Goal: Task Accomplishment & Management: Use online tool/utility

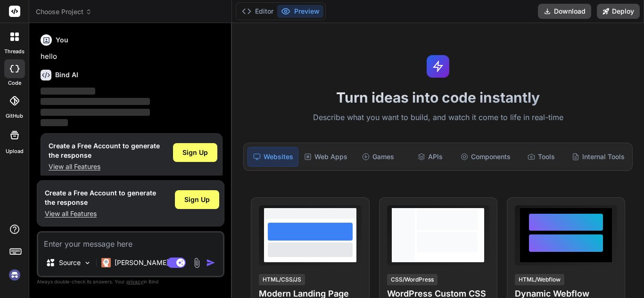
scroll to position [8, 0]
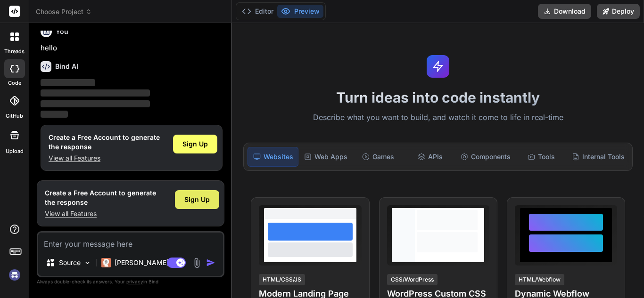
click at [189, 203] on span "Sign Up" at bounding box center [196, 199] width 25 height 9
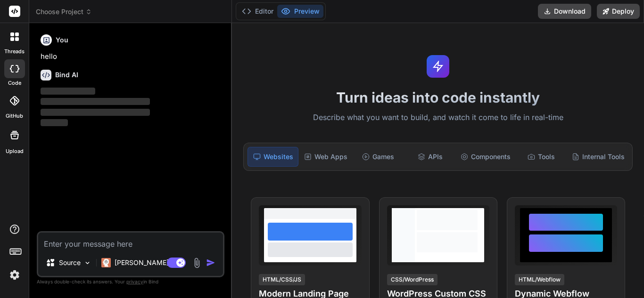
scroll to position [0, 0]
click at [320, 155] on div "Web Apps" at bounding box center [325, 157] width 51 height 20
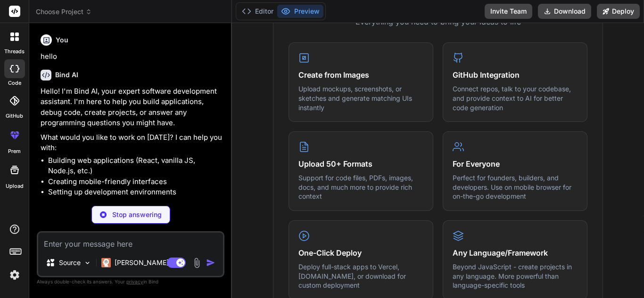
scroll to position [388, 0]
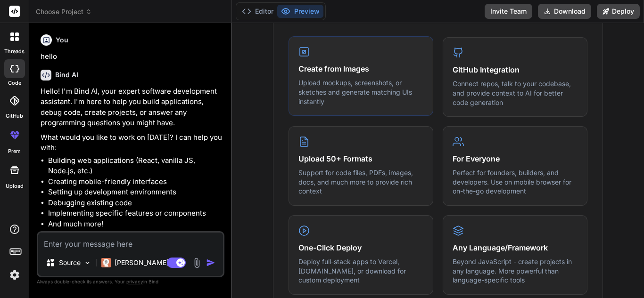
type textarea "x"
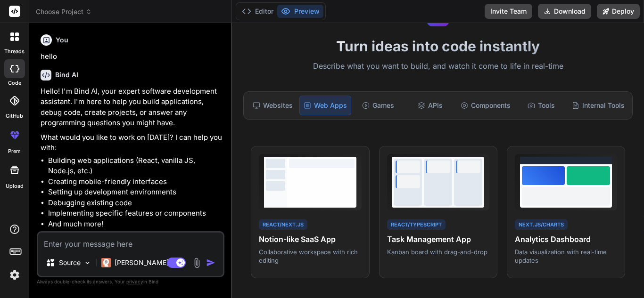
scroll to position [0, 0]
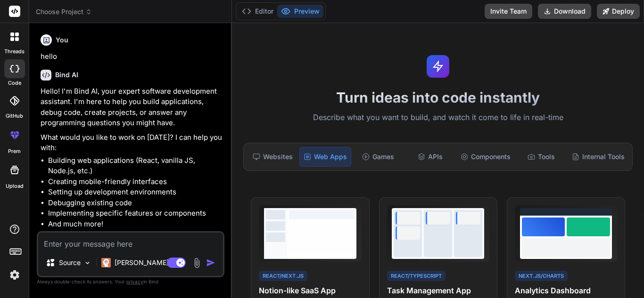
click at [14, 41] on div at bounding box center [15, 37] width 20 height 20
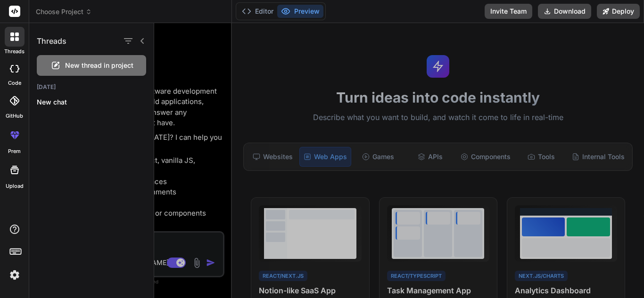
click at [64, 9] on span "Choose Project" at bounding box center [64, 11] width 56 height 9
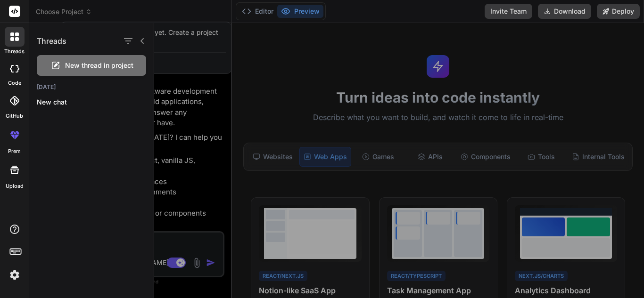
click at [227, 47] on div at bounding box center [398, 160] width 489 height 275
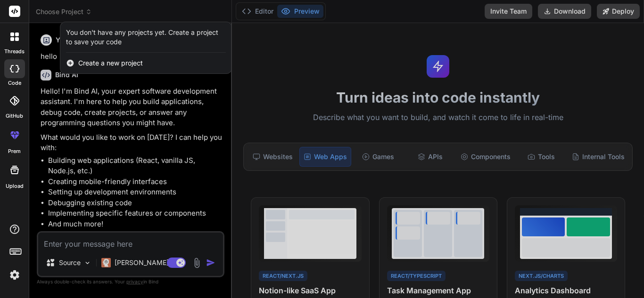
click at [140, 61] on span "Create a new project" at bounding box center [110, 62] width 65 height 9
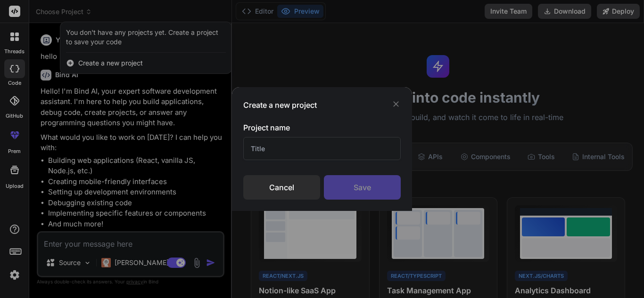
click at [263, 146] on input "text" at bounding box center [321, 148] width 157 height 23
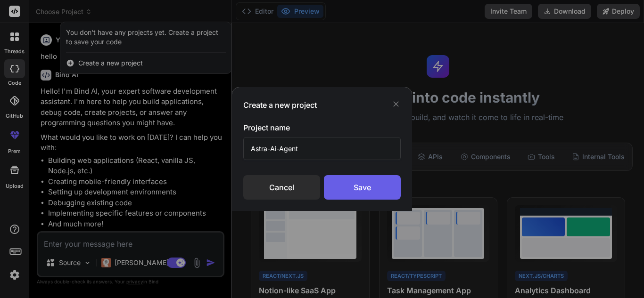
type input "Astra-Ai-Agent"
click at [359, 194] on div "Save" at bounding box center [362, 187] width 77 height 24
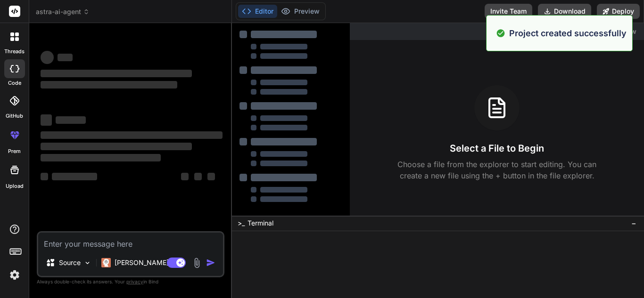
scroll to position [18, 0]
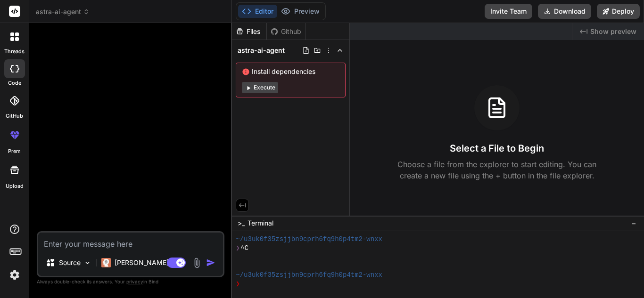
click at [265, 89] on button "Execute" at bounding box center [260, 87] width 36 height 11
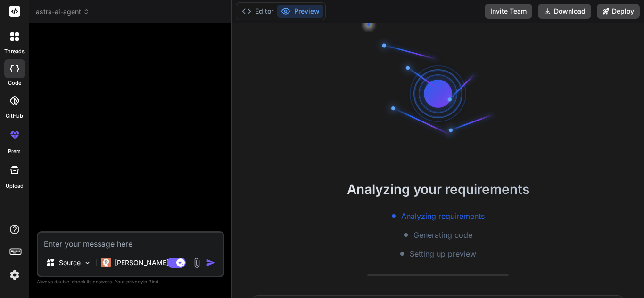
scroll to position [63, 0]
click at [119, 262] on p "[PERSON_NAME] 4 S.." at bounding box center [149, 262] width 70 height 9
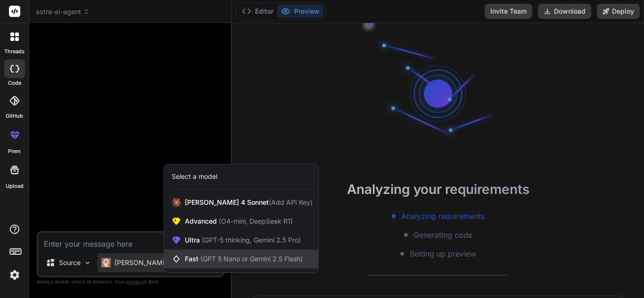
click at [187, 262] on span "Fast (GPT 5 Nano or Gemini 2.5 Flash)" at bounding box center [244, 258] width 118 height 9
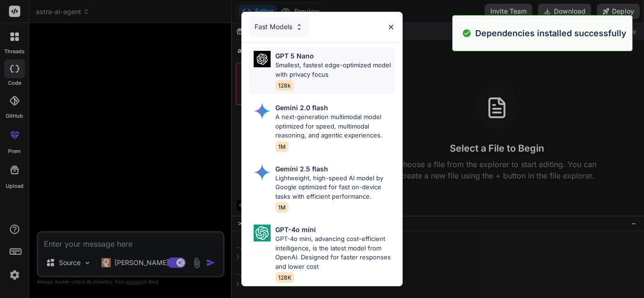
scroll to position [152, 0]
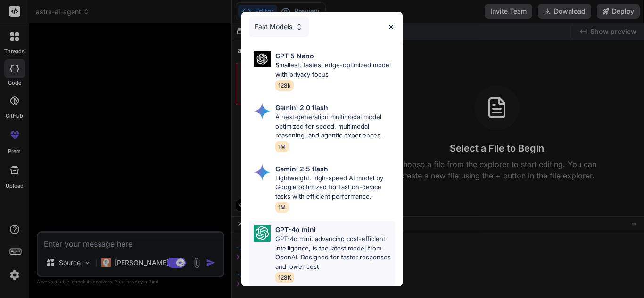
click at [292, 257] on p "GPT-4o mini, advancing cost-efficient intelligence, is the latest model from Op…" at bounding box center [335, 253] width 120 height 37
type textarea "x"
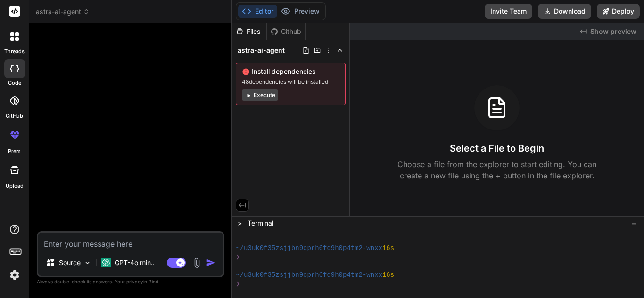
click at [82, 246] on textarea at bounding box center [130, 241] width 185 height 17
paste textarea "Build a full-stack MERN application called "Astra Agent AI". Requirements: - Fr…"
type textarea "Build a full-stack MERN application called "Astra Agent AI". Requirements: - Fr…"
type textarea "x"
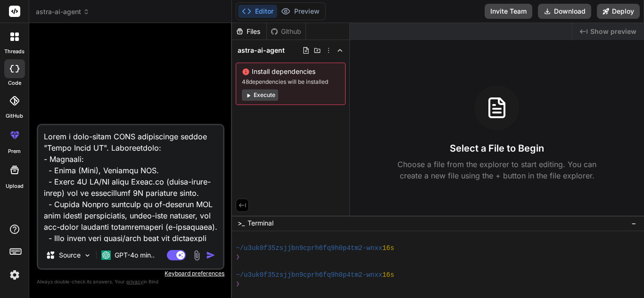
scroll to position [634, 0]
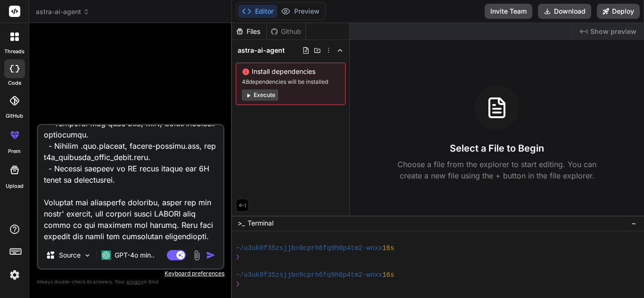
type textarea "Build a full-stack MERN application called "Astra Agent AI". Requirements: - Fr…"
click at [214, 255] on img "button" at bounding box center [210, 255] width 9 height 9
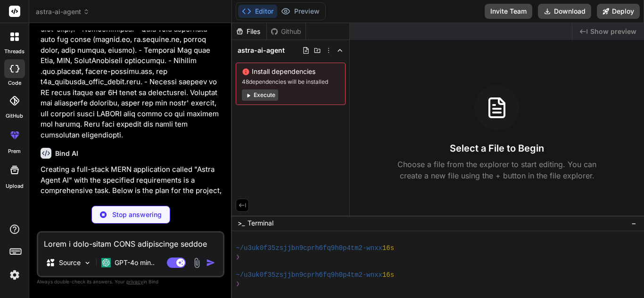
scroll to position [319, 0]
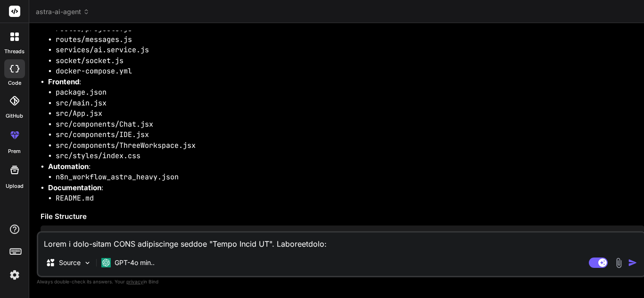
type textarea "x"
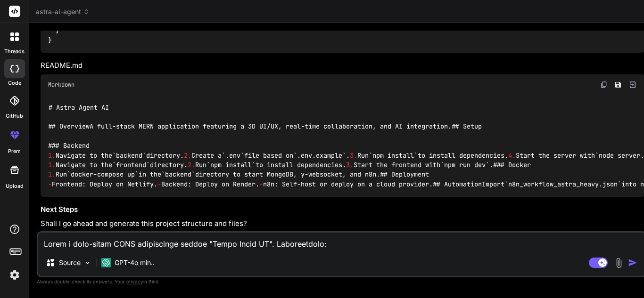
scroll to position [4605, 0]
click at [216, 244] on textarea at bounding box center [341, 241] width 606 height 17
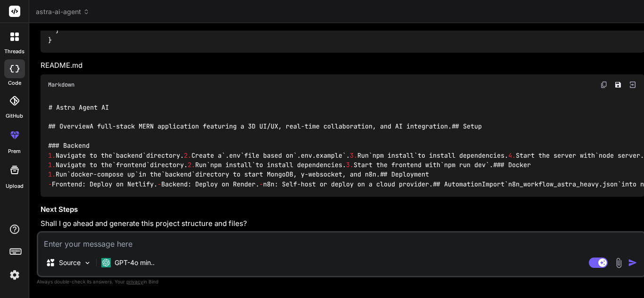
type textarea "y"
type textarea "x"
type textarea "ye"
type textarea "x"
type textarea "yes"
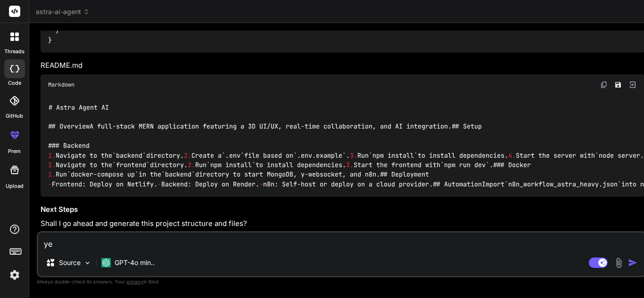
type textarea "x"
type textarea "yes"
type textarea "x"
type textarea "yes c"
type textarea "x"
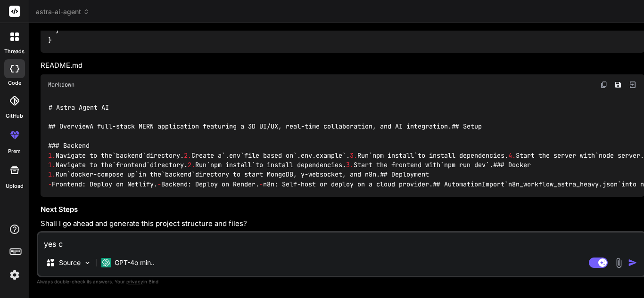
type textarea "yes cr"
type textarea "x"
type textarea "yes cre"
type textarea "x"
type textarea "yes crea"
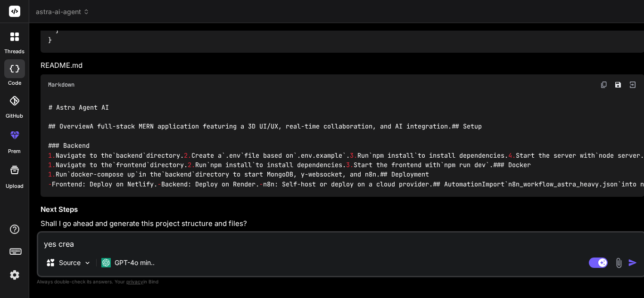
type textarea "x"
type textarea "yes creat"
type textarea "x"
type textarea "yes create"
type textarea "x"
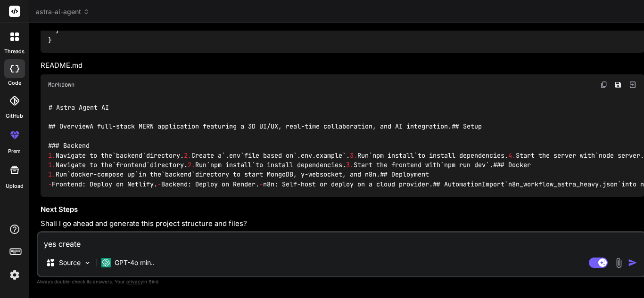
type textarea "yes create"
type textarea "x"
type textarea "yes create t"
type textarea "x"
type textarea "yes create th"
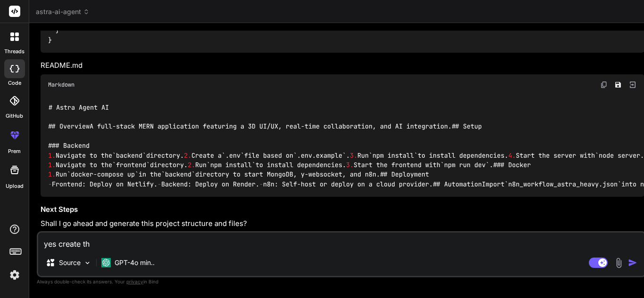
type textarea "x"
type textarea "yes create thi"
type textarea "x"
type textarea "yes create this"
type textarea "x"
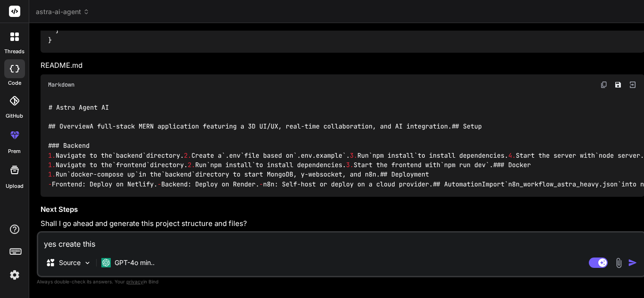
type textarea "yes create this"
type textarea "x"
type textarea "yes create this w"
type textarea "x"
type textarea "yes create this we"
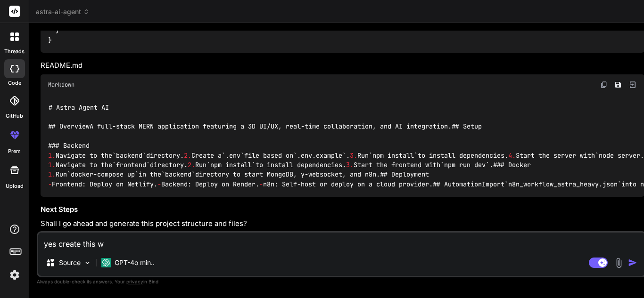
type textarea "x"
type textarea "yes create this web"
type textarea "x"
type textarea "yes create this web"
type textarea "x"
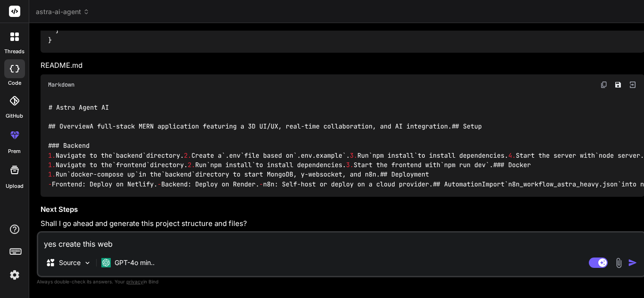
type textarea "yes create this web a"
type textarea "x"
type textarea "yes create this web ap"
type textarea "x"
type textarea "yes create this web app"
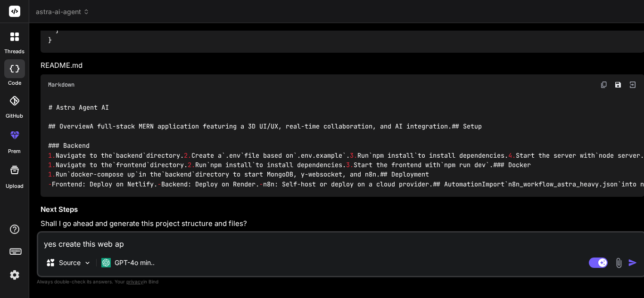
type textarea "x"
type textarea "yes create this web app"
type textarea "x"
type textarea "yes create this web app a"
type textarea "x"
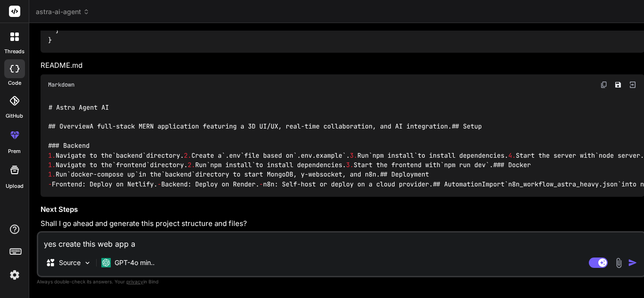
type textarea "yes create this web app an"
type textarea "x"
type textarea "yes create this web app and"
type textarea "x"
type textarea "yes create this web app and"
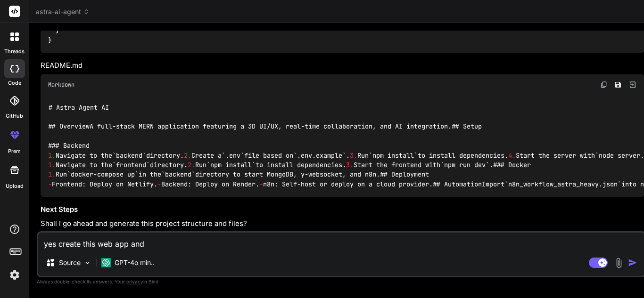
type textarea "x"
type textarea "yes create this web app and a"
type textarea "x"
type textarea "yes create this web app and ad"
type textarea "x"
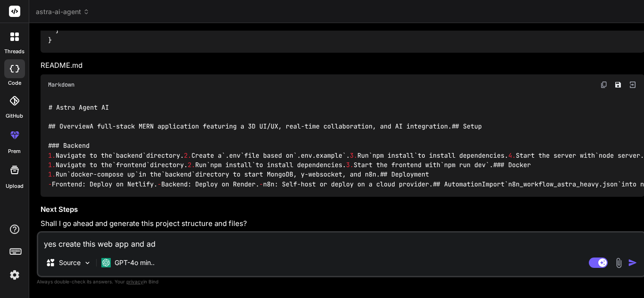
type textarea "yes create this web app and add"
type textarea "x"
type textarea "yes create this web app and add"
type textarea "x"
type textarea "yes create this web app and add v"
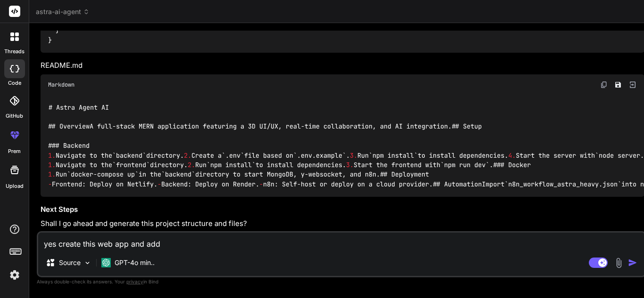
type textarea "x"
type textarea "yes create this web app and add vs"
type textarea "x"
type textarea "yes create this web app and add vsc"
type textarea "x"
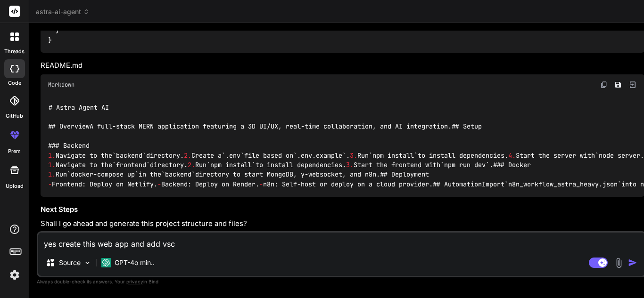
type textarea "yes create this web app and add vsco"
type textarea "x"
type textarea "yes create this web app and add vscod"
type textarea "x"
type textarea "yes create this web app and add vscode"
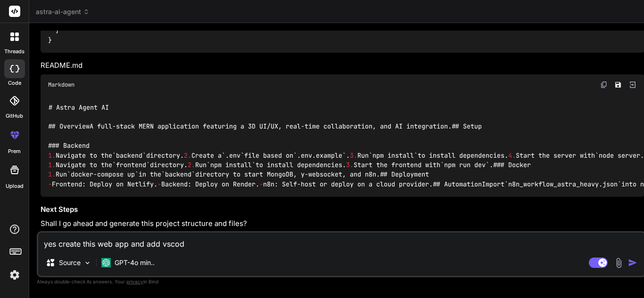
type textarea "x"
type textarea "yes create this web app and add vscode"
type textarea "x"
type textarea "yes create this web app and add vscode s"
type textarea "x"
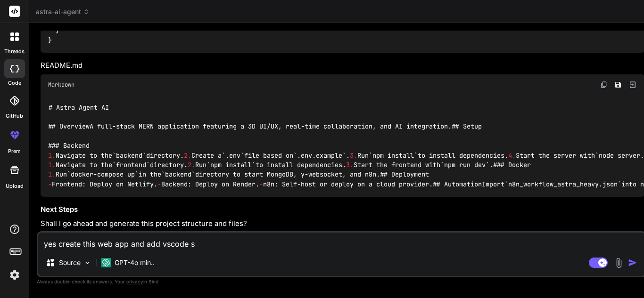
type textarea "yes create this web app and add vscode se"
type textarea "x"
type textarea "yes create this web app and add vscode ser"
type textarea "x"
type textarea "yes create this web app and add vscode serv"
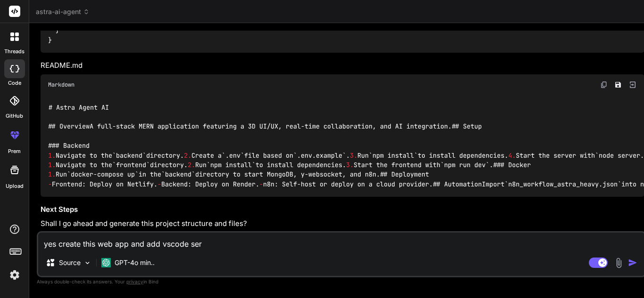
type textarea "x"
type textarea "yes create this web app and add vscode serve"
type textarea "x"
type textarea "yes create this web app and add vscode server"
type textarea "x"
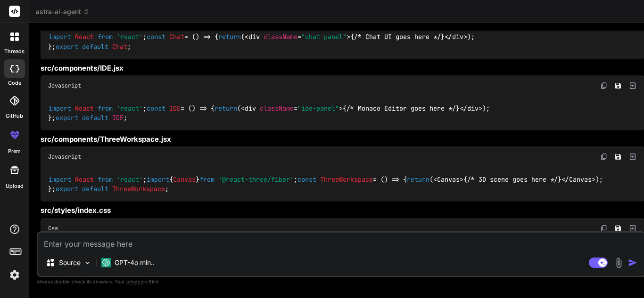
scroll to position [5586, 0]
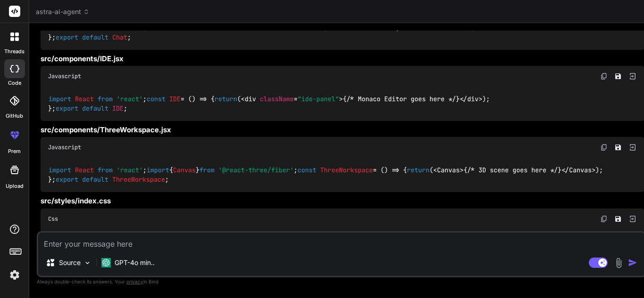
type textarea "x"
drag, startPoint x: 145, startPoint y: 87, endPoint x: 106, endPoint y: 81, distance: 39.4
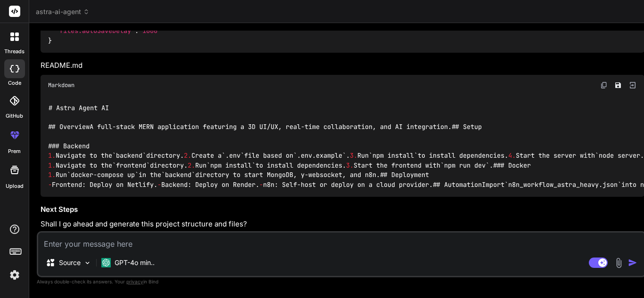
scroll to position [9442, 0]
click at [196, 243] on textarea at bounding box center [341, 241] width 606 height 17
type textarea "c"
type textarea "x"
type textarea "cr"
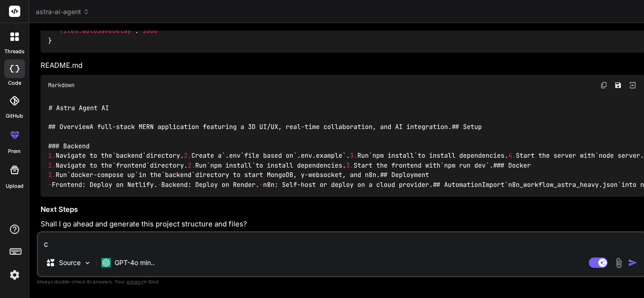
type textarea "x"
type textarea "cre"
type textarea "x"
type textarea "crea"
type textarea "x"
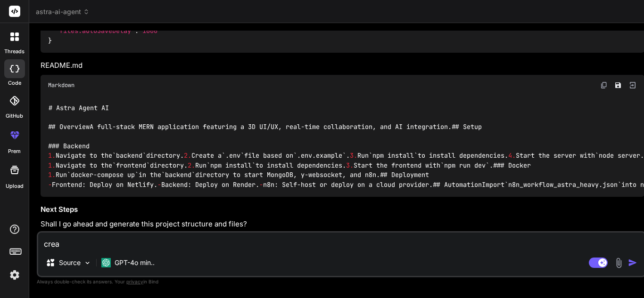
type textarea "creat"
type textarea "x"
type textarea "create"
type textarea "x"
type textarea "create"
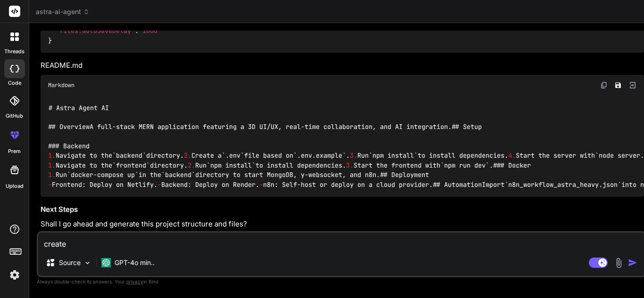
type textarea "x"
type textarea "create t"
type textarea "x"
type textarea "create th"
type textarea "x"
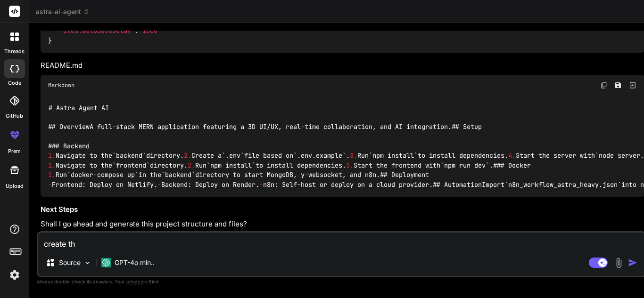
type textarea "create thi"
type textarea "x"
type textarea "create this"
type textarea "x"
type textarea "create this"
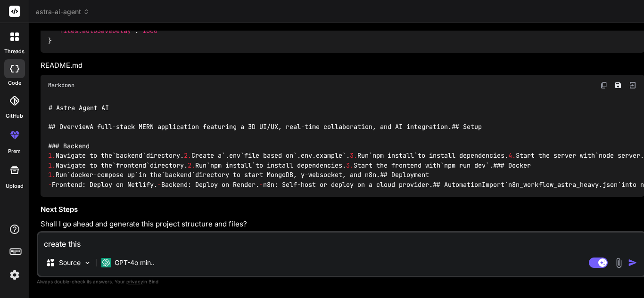
type textarea "x"
type textarea "create this w"
type textarea "x"
type textarea "create this we"
type textarea "x"
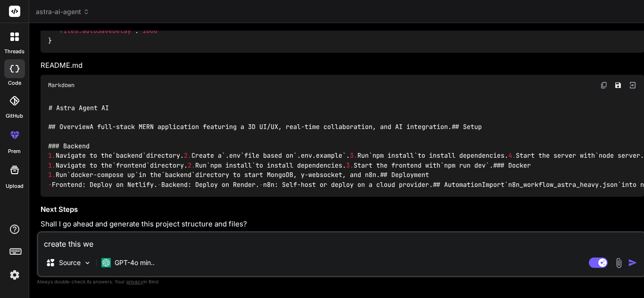
type textarea "create this web"
type textarea "x"
type textarea "create this web"
type textarea "x"
type textarea "create this web a"
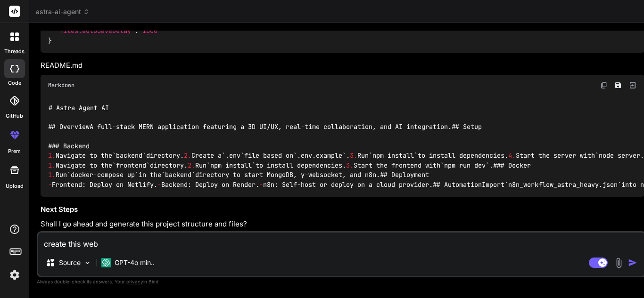
type textarea "x"
type textarea "create this web ap"
type textarea "x"
type textarea "create this web app"
type textarea "x"
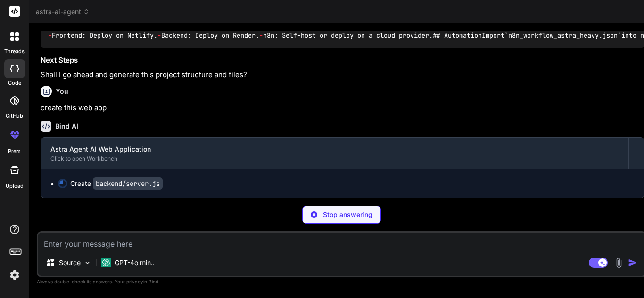
scroll to position [9591, 0]
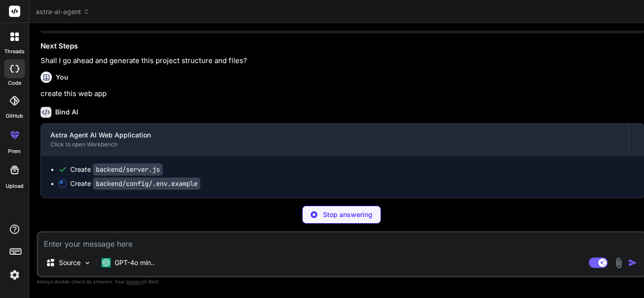
type textarea "x"
type textarea "MONGO_URI=your_mongodb_connection_string JWT_SECRET=your_jwt_secret GOOGLE_CLIE…"
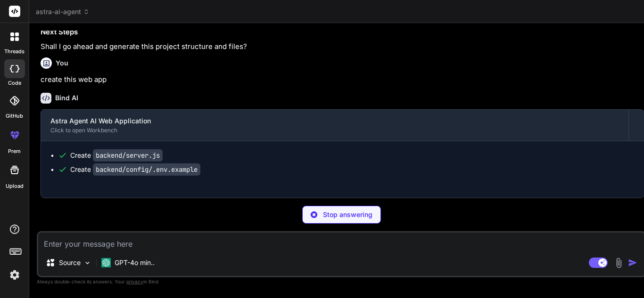
scroll to position [9619, 0]
type textarea "x"
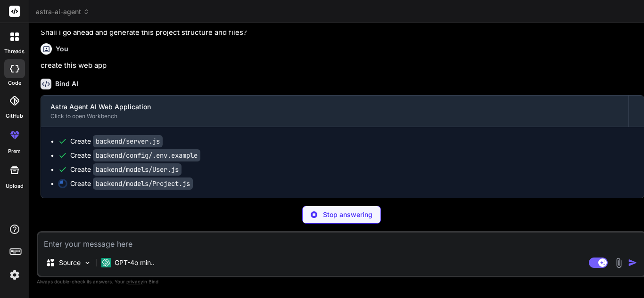
type textarea "x"
type textarea "const mongoose = require('mongoose'); const projectSchema = new mongoose.Schema…"
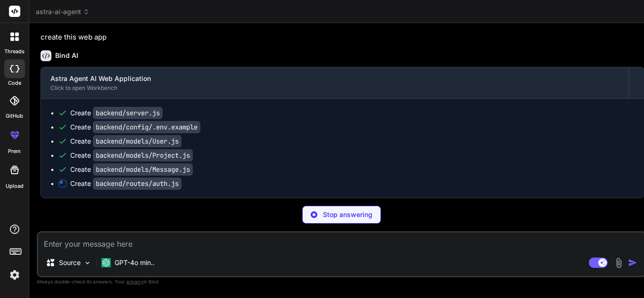
scroll to position [9662, 0]
type textarea "x"
type textarea "const express = require('express'); const router = express.Router(); const User…"
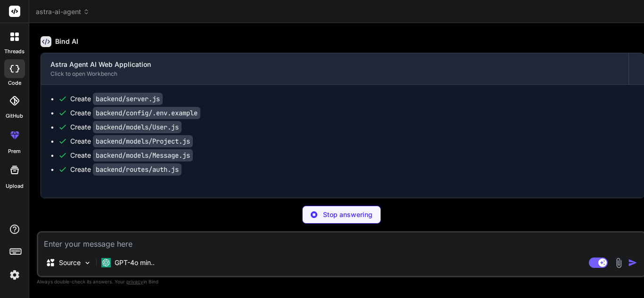
type textarea "x"
type textarea "const express = require('express'); const router = express.Router(); const Proj…"
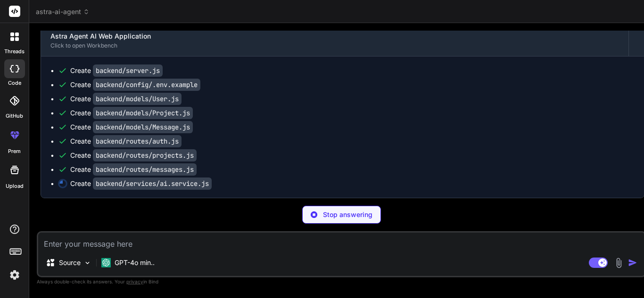
scroll to position [9704, 0]
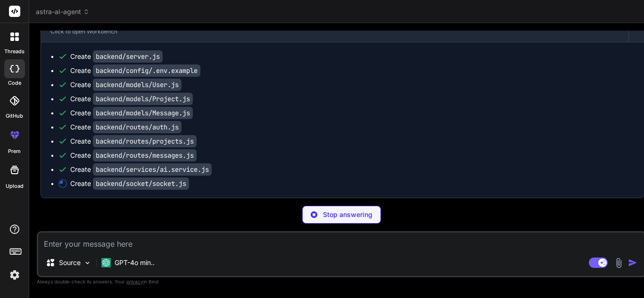
type textarea "x"
type textarea "module.exports = socketSetup;"
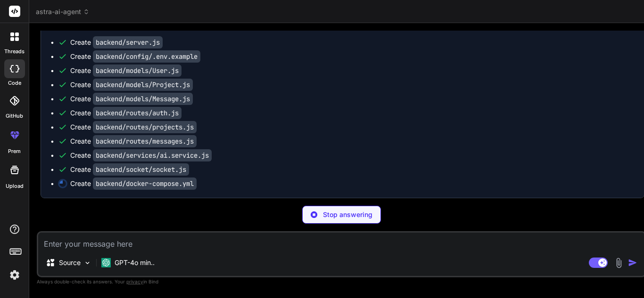
type textarea "x"
type textarea "n8n: image: n8n ports: - "5678:5678""
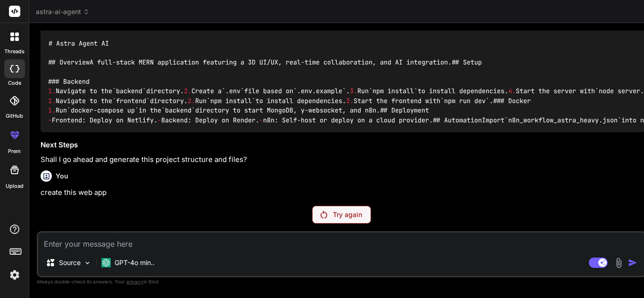
scroll to position [9506, 0]
click at [333, 215] on p "Try again" at bounding box center [347, 214] width 29 height 9
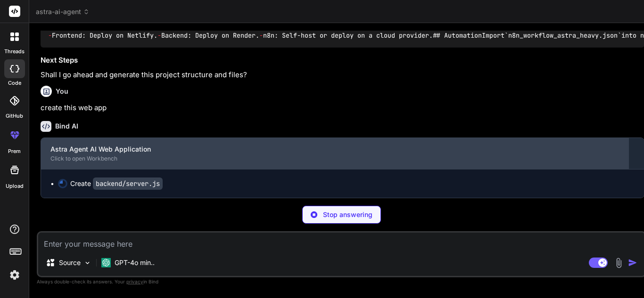
scroll to position [9591, 0]
type textarea "x"
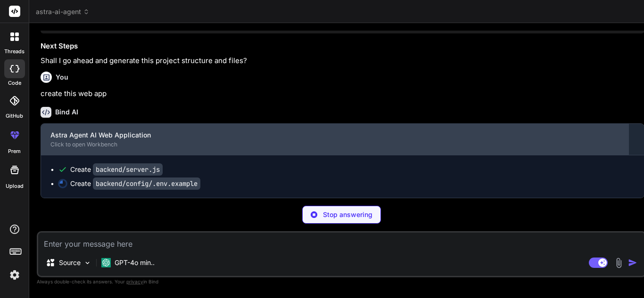
type textarea "x"
type textarea "MONGO_URI=your_mongodb_connection_string JWT_SECRET=your_jwt_secret GOOGLE_CLIE…"
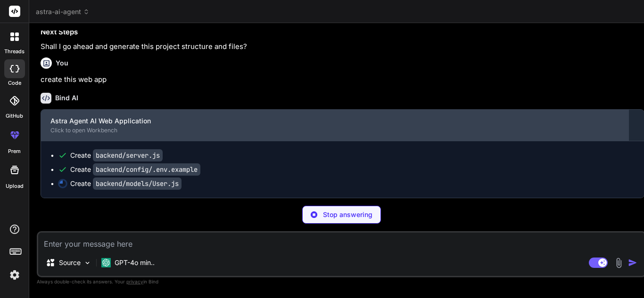
type textarea "x"
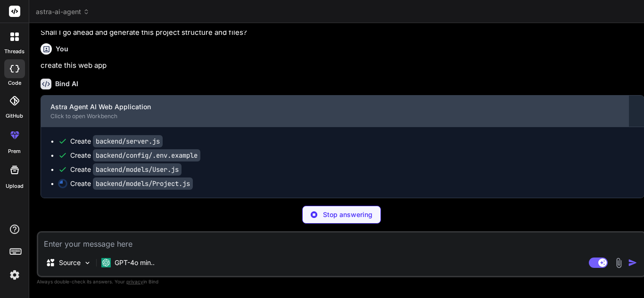
type textarea "x"
type textarea "const mongoose = require('mongoose'); const projectSchema = new mongoose.Schema…"
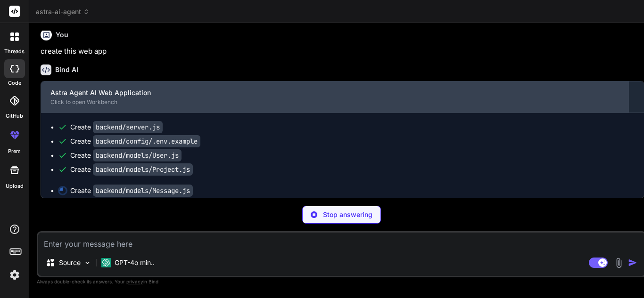
scroll to position [9648, 0]
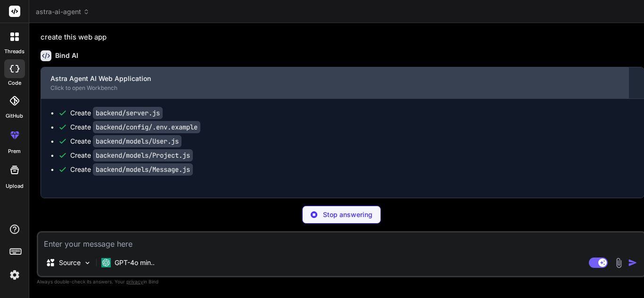
type textarea "x"
type textarea "const express = require('express'); const router = express.Router(); const User…"
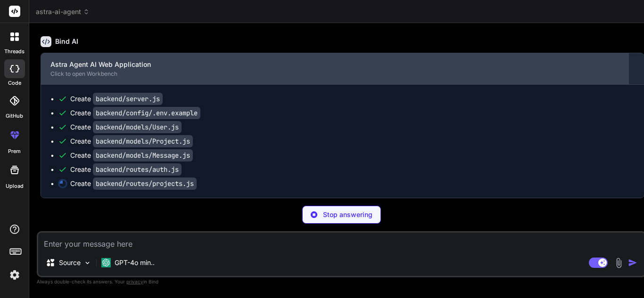
type textarea "x"
type textarea "const express = require('express'); const router = express.Router(); const Proj…"
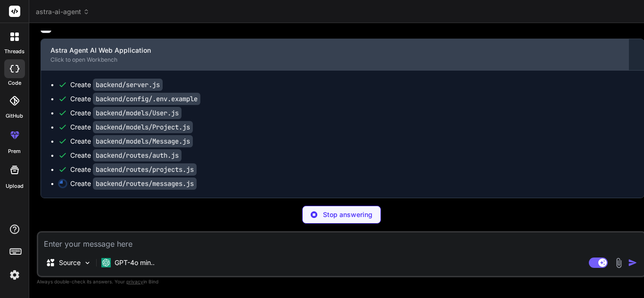
scroll to position [9690, 0]
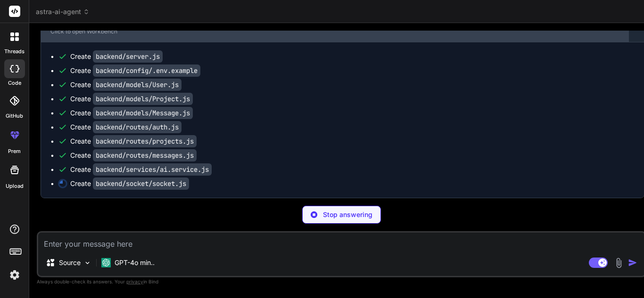
type textarea "x"
type textarea "module.exports = socketSetup;"
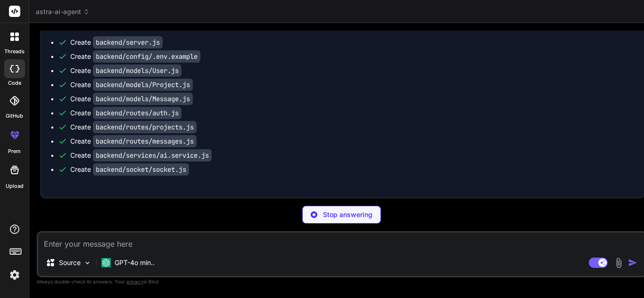
scroll to position [9732, 0]
type textarea "x"
type textarea "n8n: image: n8n ports: - "5678:5678""
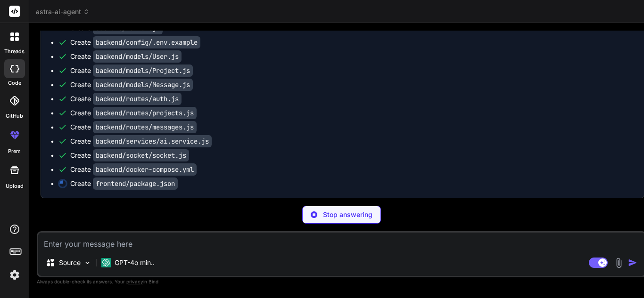
scroll to position [9747, 0]
type textarea "x"
type textarea ""devDependencies": { "vite": "^4.0.0" } }"
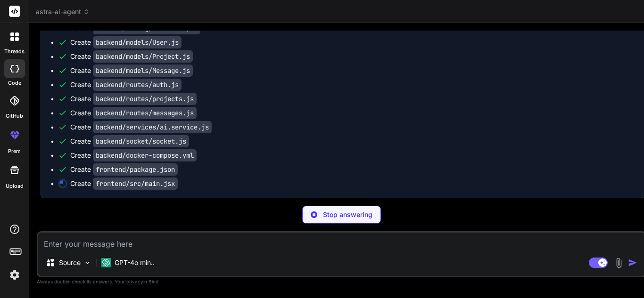
type textarea "x"
type textarea "import React from 'react'; import ReactDOM from 'react-dom/client'; import App …"
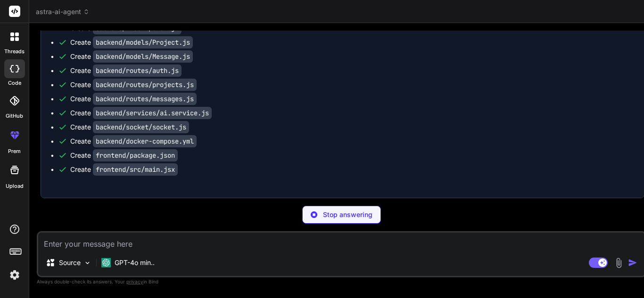
scroll to position [9775, 0]
type textarea "x"
type textarea "<ThreeWorkspace /> </div> ); }; export default App;"
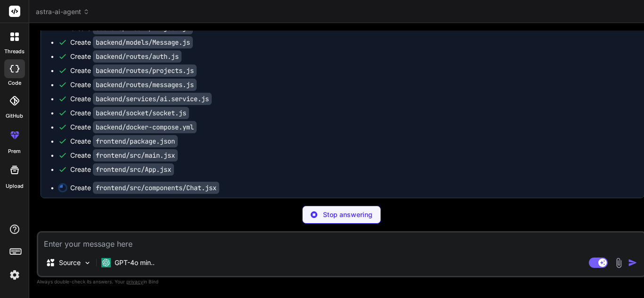
scroll to position [9780, 0]
type textarea "x"
type textarea "export default Chat;"
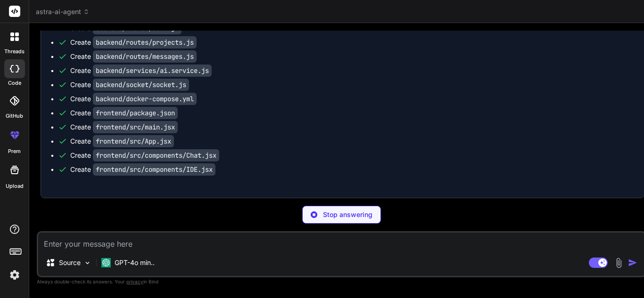
type textarea "x"
type textarea "export default ThreeWorkspace;"
type textarea "x"
type textarea "@tailwind base; @tailwind components; @tailwind utilities; /* Additional styles…"
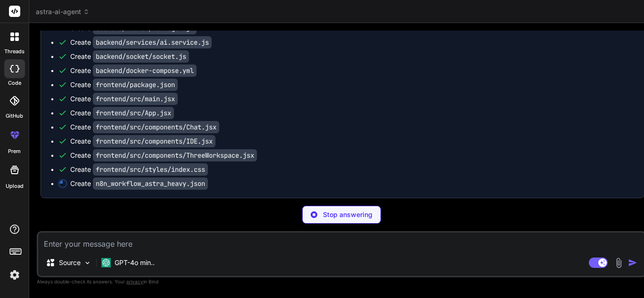
scroll to position [9845, 0]
type textarea "x"
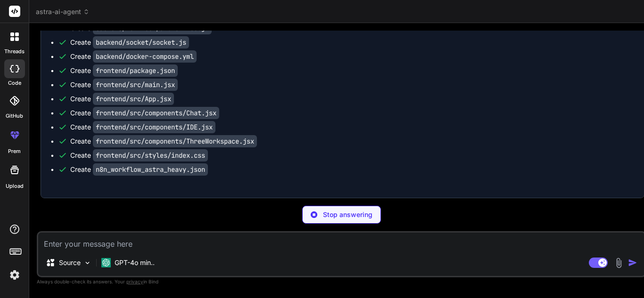
type textarea "x"
type textarea "{ "terminal.integrated.shell.linux": "/bin/bash", "editor.formatOnSave": true, …"
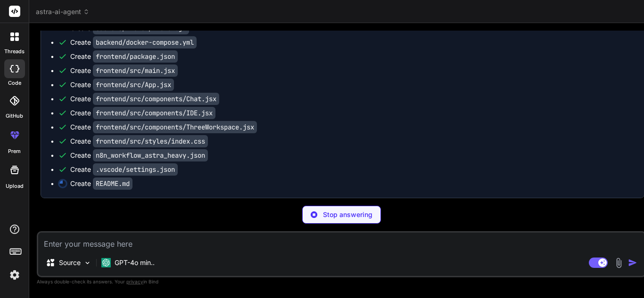
scroll to position [9874, 0]
type textarea "x"
type textarea "## Deployment - Frontend: Deploy on Netlify. - Backend: Deploy on Render. - n8n…"
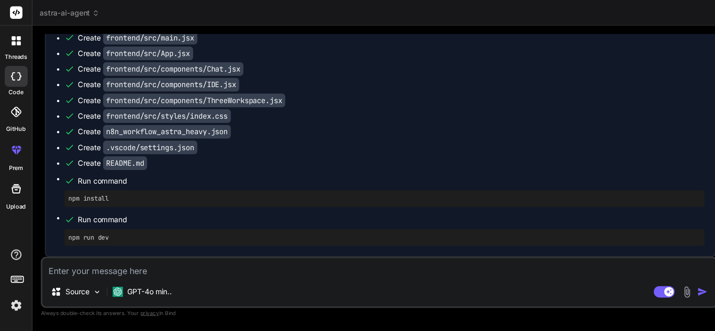
scroll to position [9427, 0]
drag, startPoint x: 641, startPoint y: 121, endPoint x: 596, endPoint y: 124, distance: 44.8
click at [596, 124] on div "Bind AI Web Search Created with Pixso. Code Generator You Bind AI Creating a fu…" at bounding box center [596, 160] width 1135 height 275
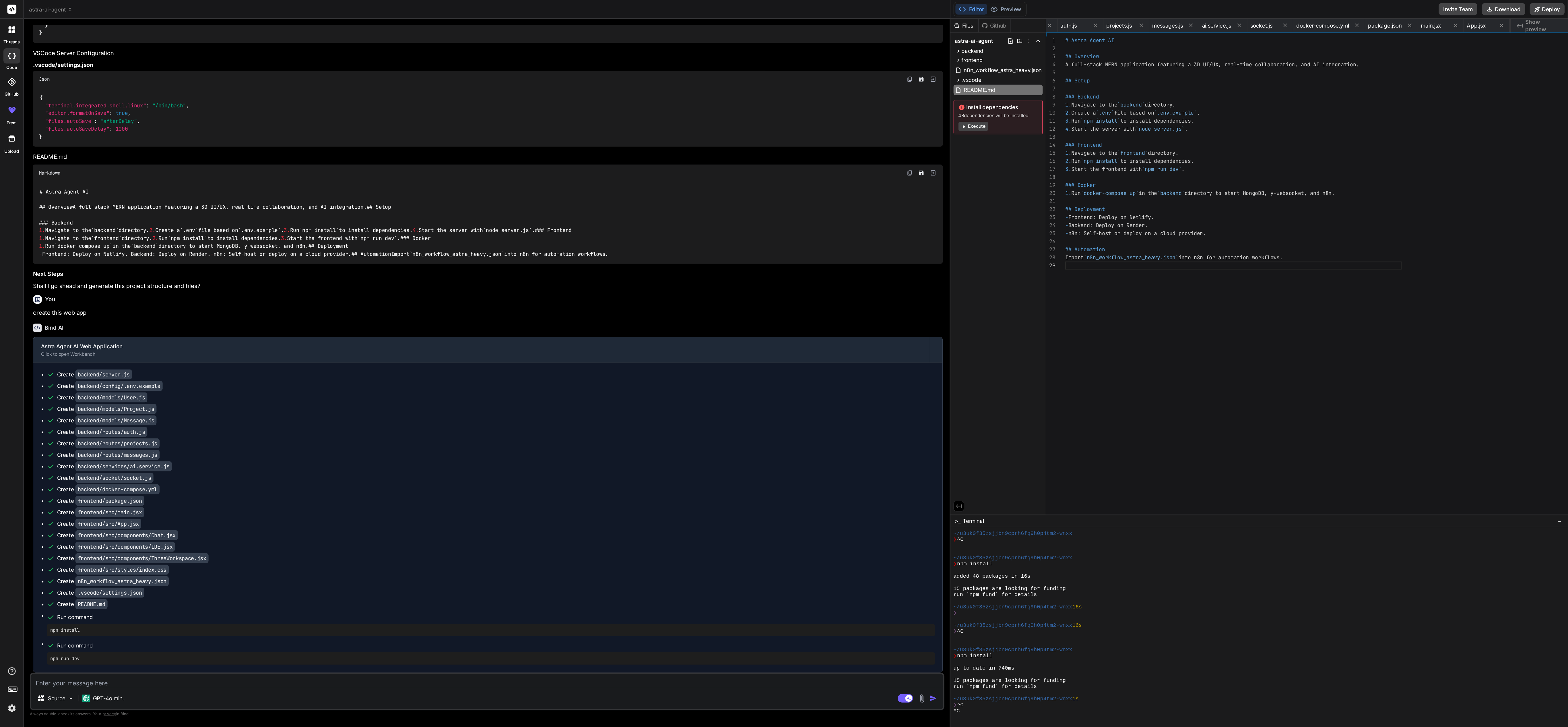
scroll to position [27, 0]
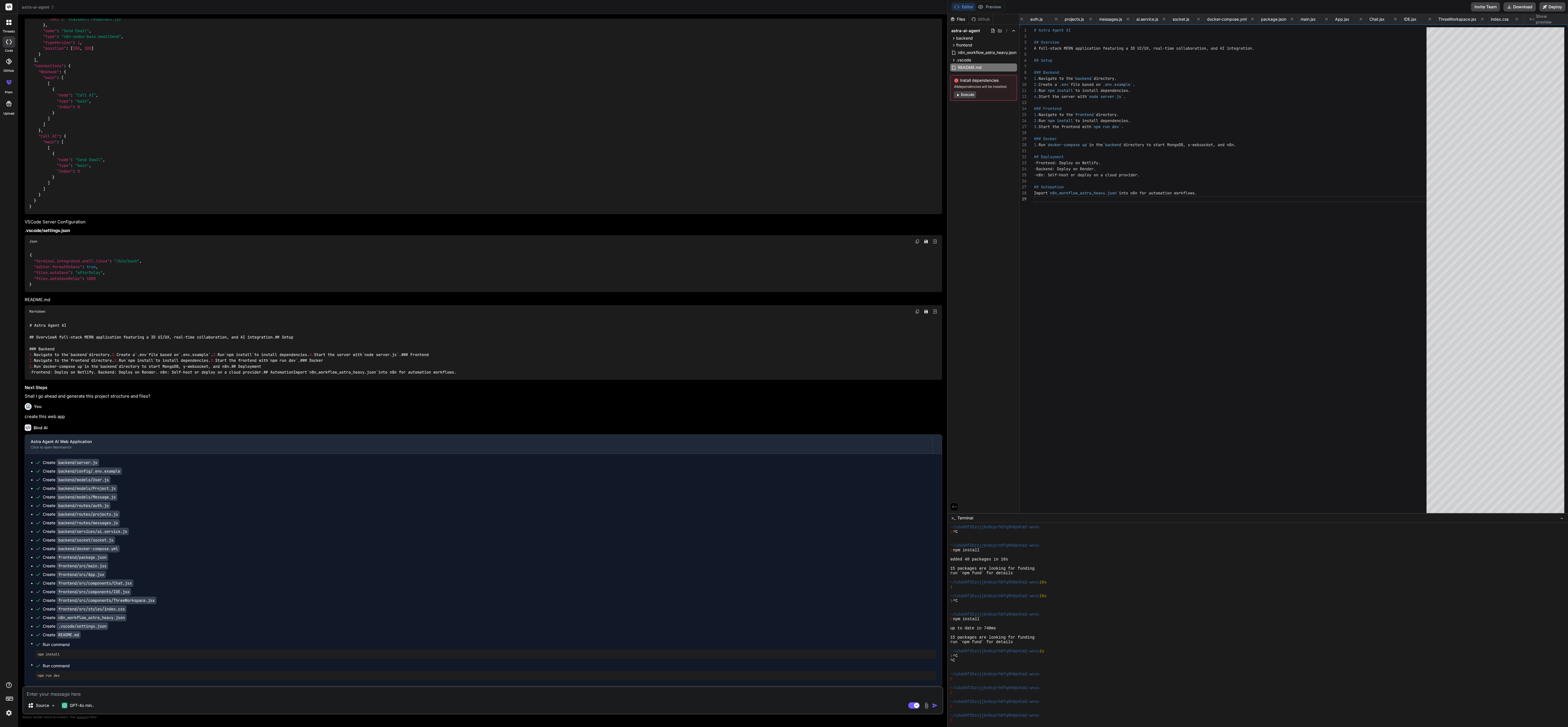
click at [392, 4] on button "Editor" at bounding box center [963, 7] width 24 height 8
click at [392, 94] on icon at bounding box center [958, 94] width 4 height 4
click at [392, 94] on button "Execute" at bounding box center [965, 94] width 22 height 7
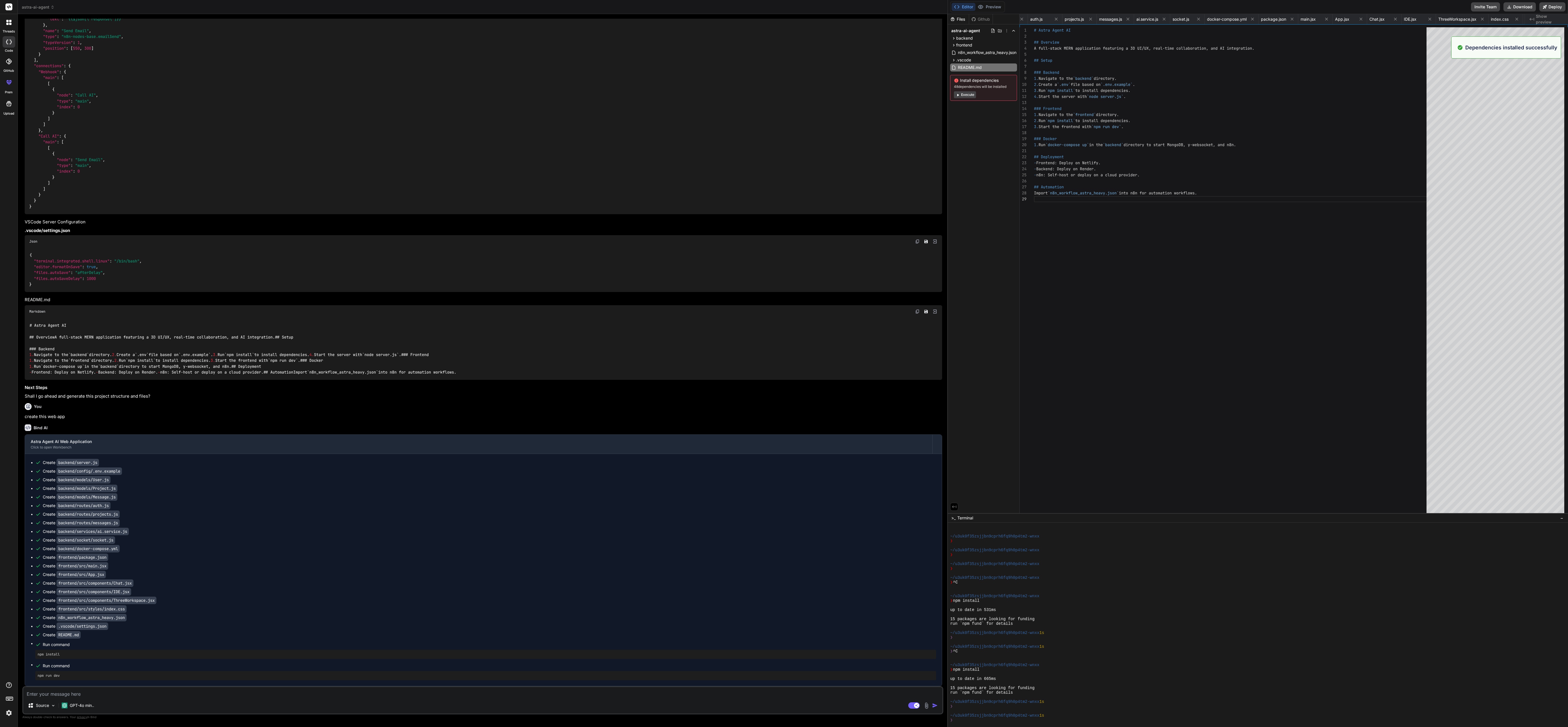
scroll to position [165, 0]
click at [392, 5] on icon at bounding box center [956, 7] width 5 height 5
click at [392, 182] on div "# Astra Agent AI ## Overview A full-stack MERN application featuring a 3D UI/UX…" at bounding box center [1232, 272] width 396 height 489
click at [392, 4] on button "Download" at bounding box center [1519, 7] width 32 height 9
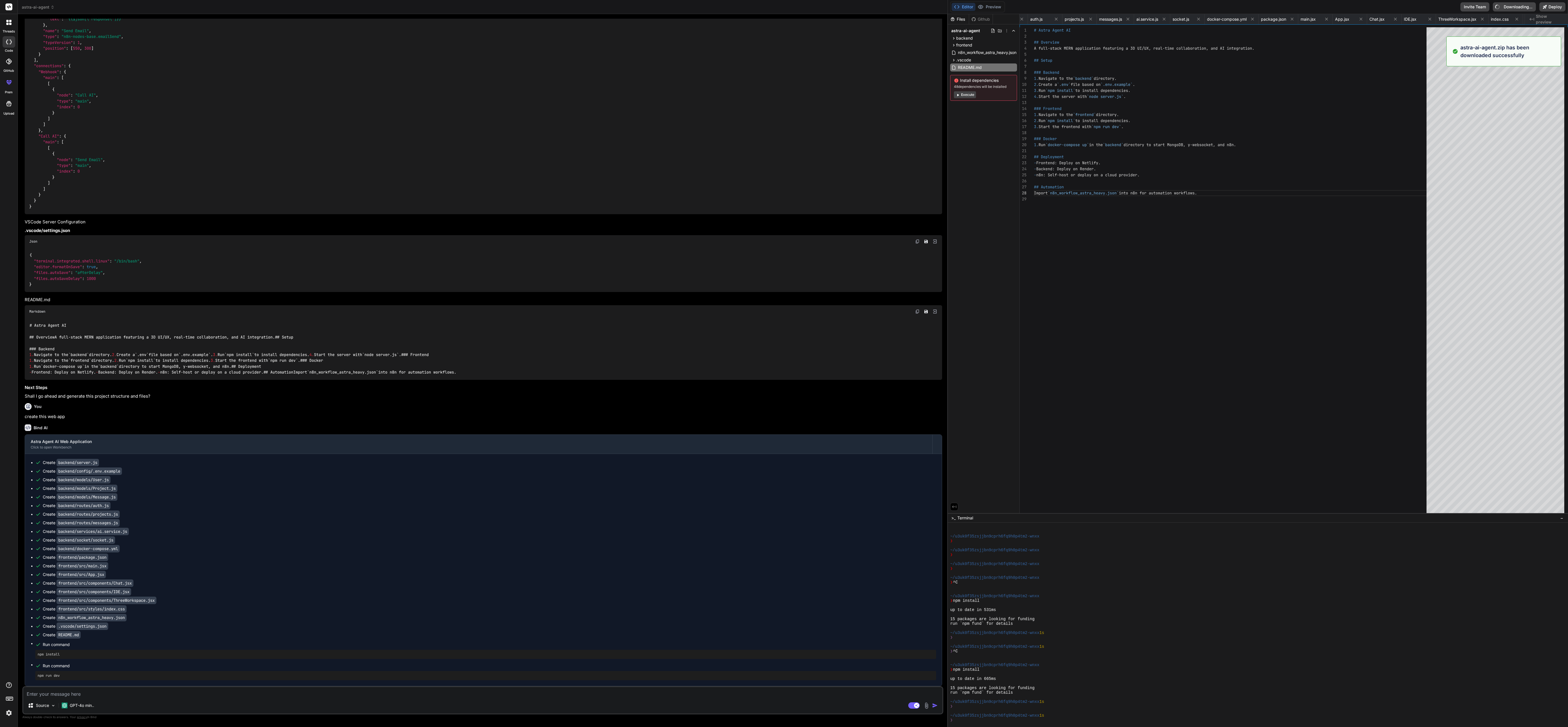
type textarea "x"
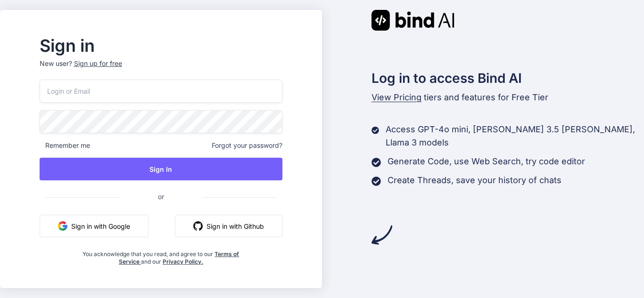
click at [125, 225] on button "Sign in with Google" at bounding box center [94, 226] width 109 height 23
